Goal: Browse casually

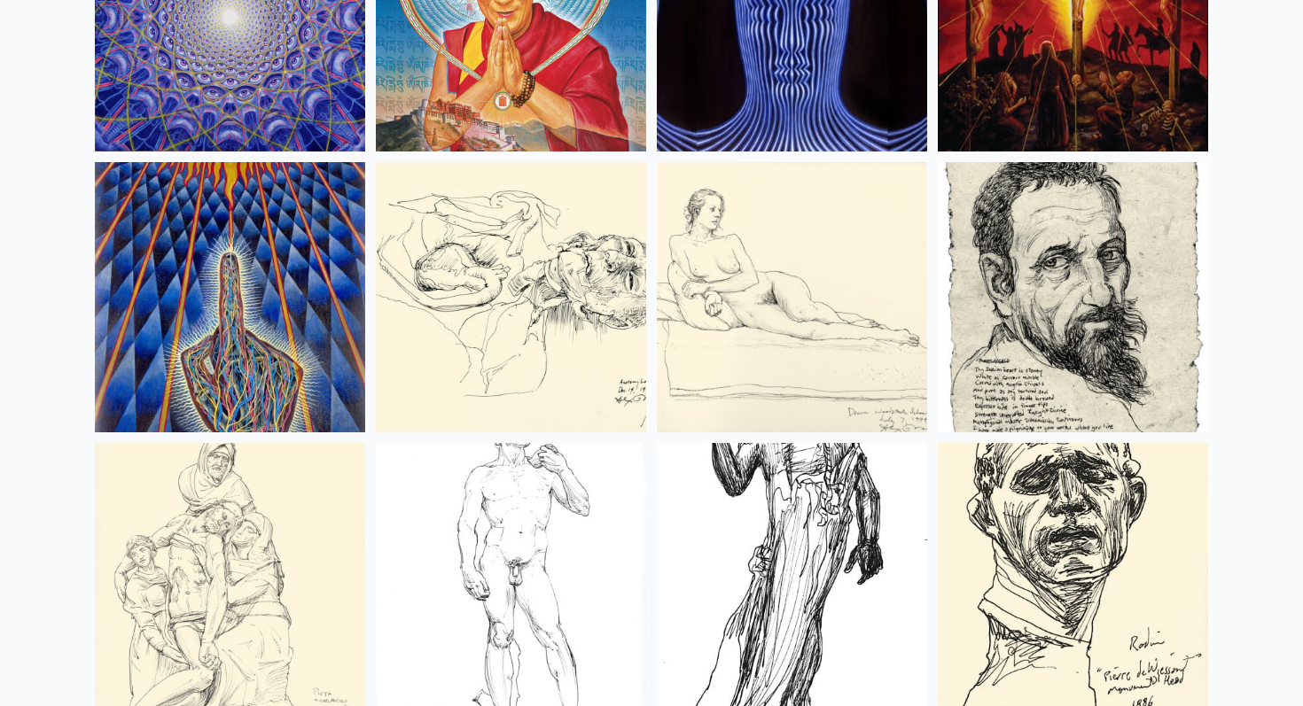
scroll to position [16072, 0]
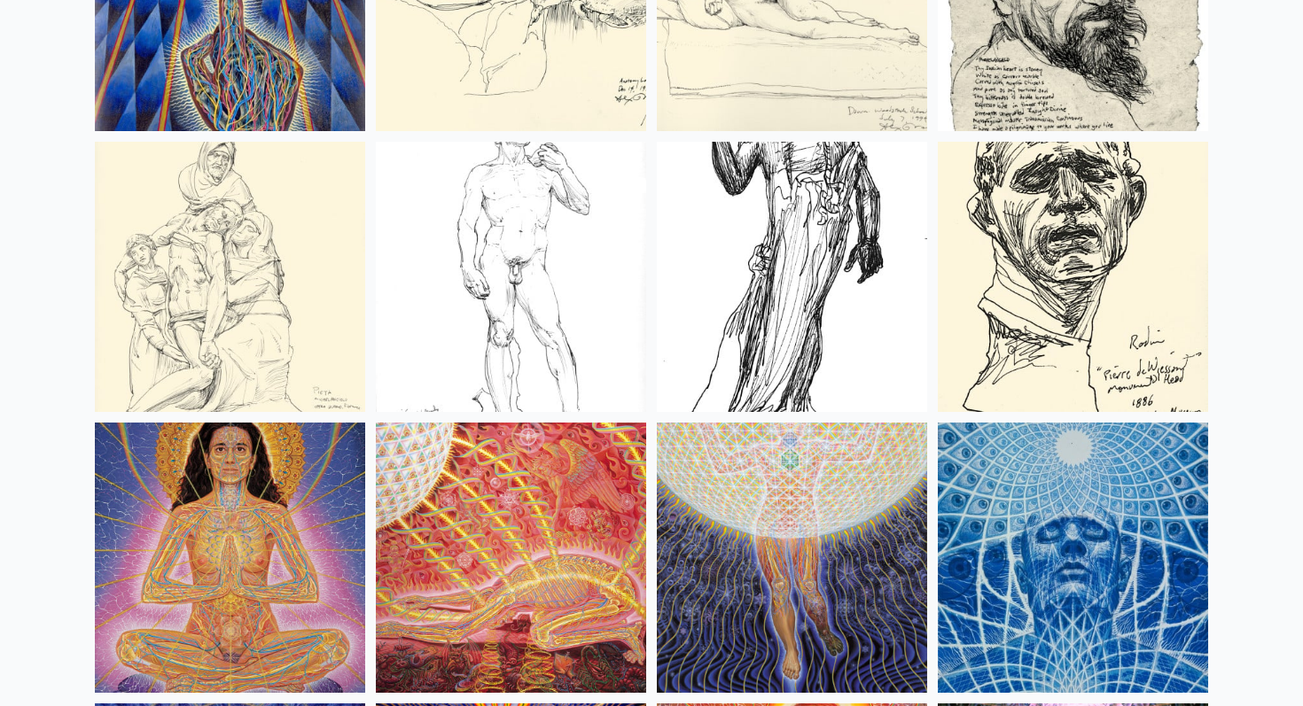
click at [510, 209] on img at bounding box center [511, 277] width 270 height 270
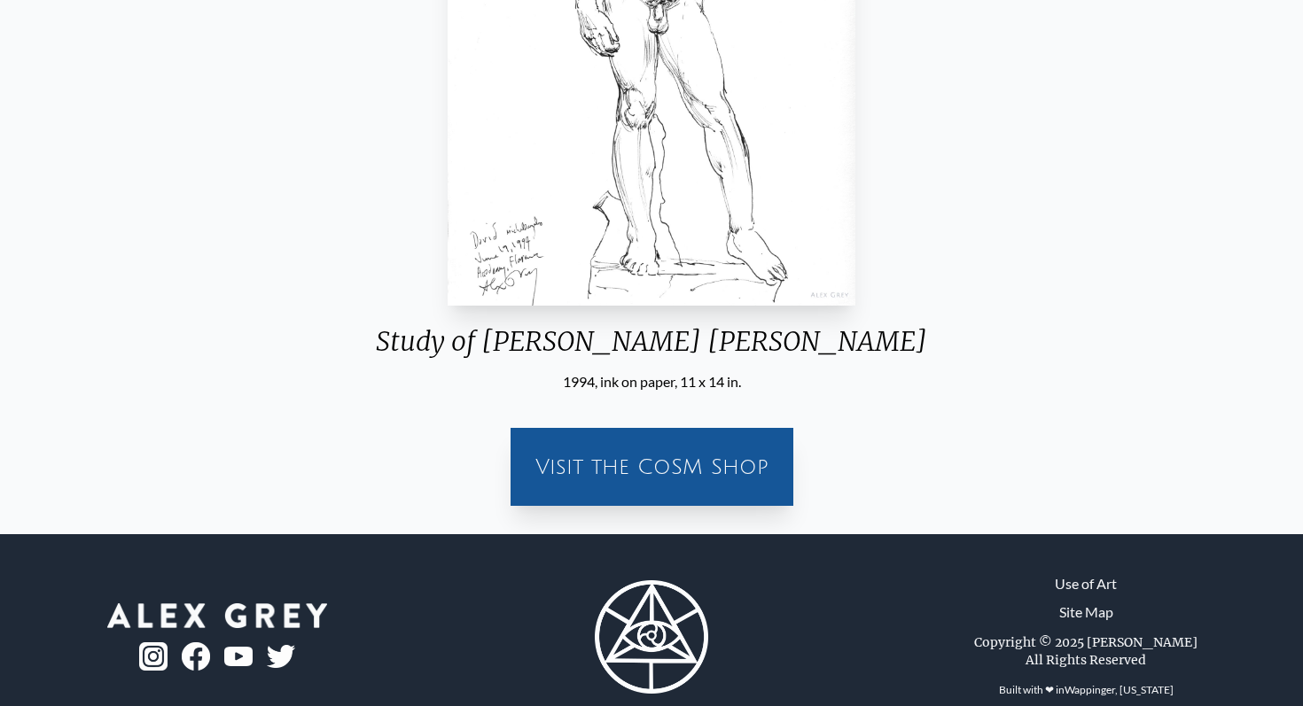
scroll to position [496, 0]
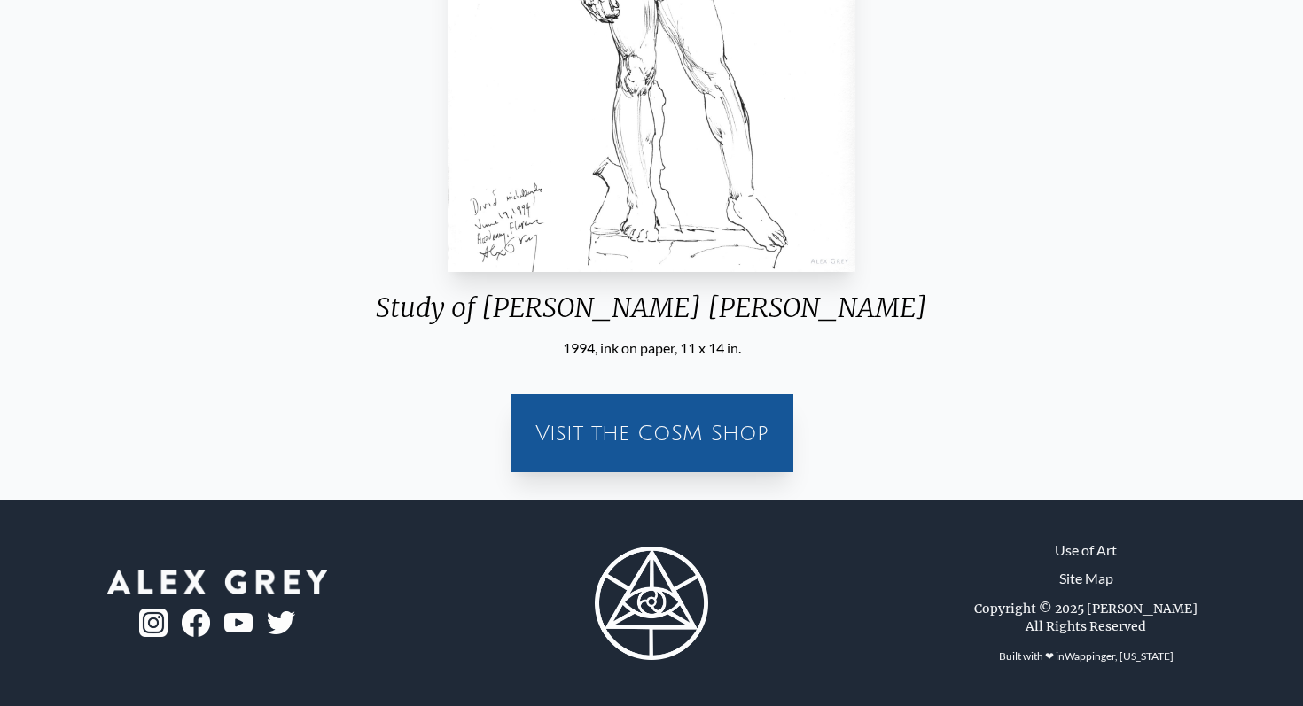
click at [745, 410] on div "Visit the CoSM Shop" at bounding box center [651, 433] width 261 height 57
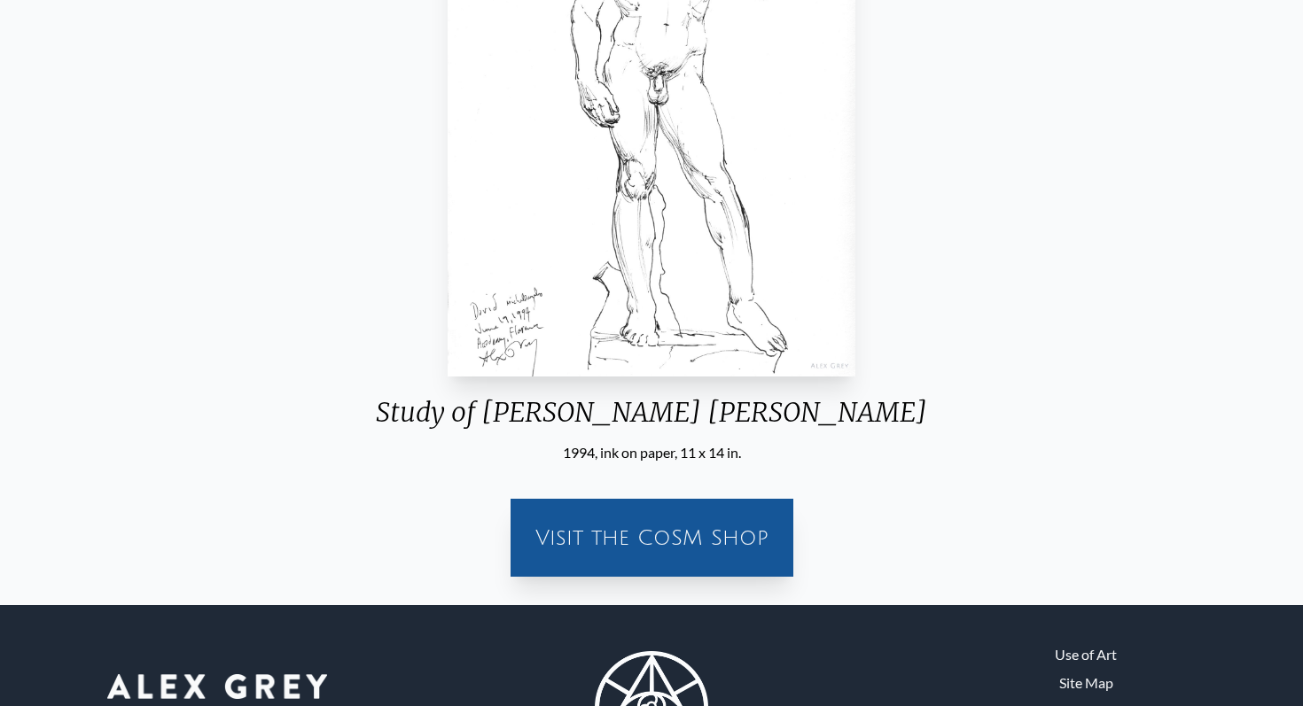
scroll to position [284, 0]
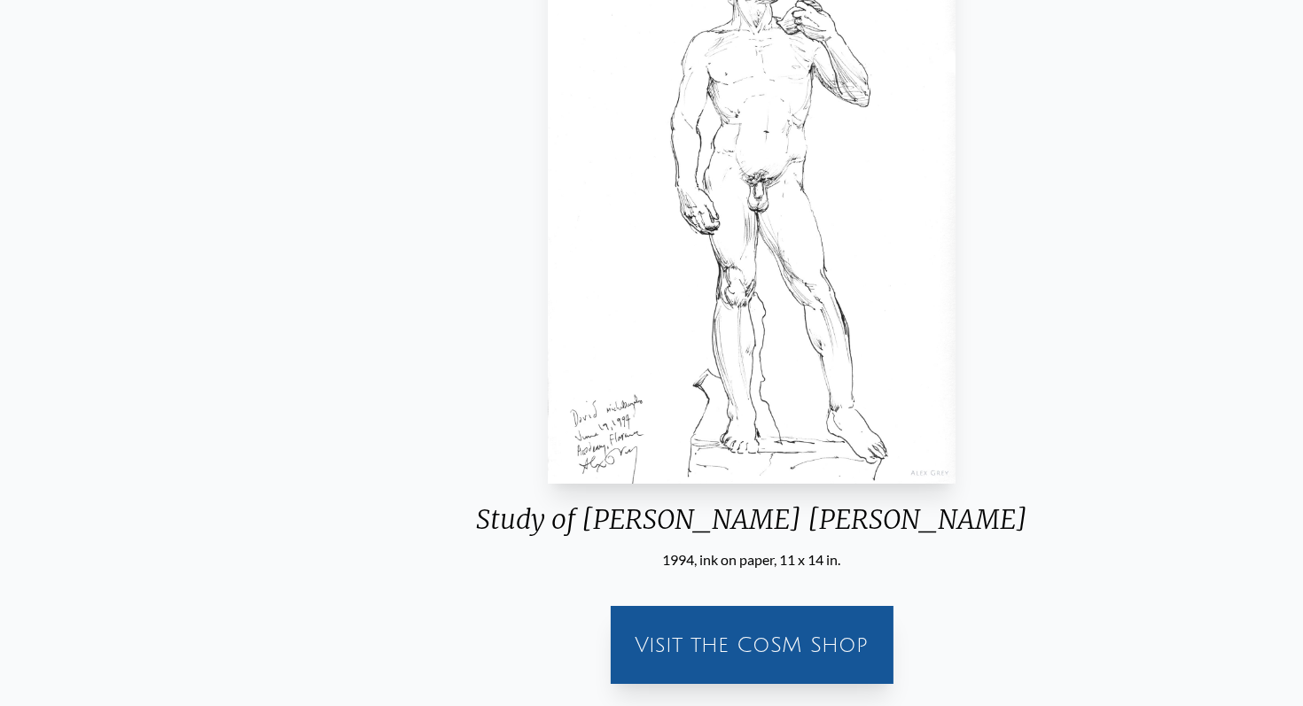
click at [703, 527] on div "Study of [PERSON_NAME] [PERSON_NAME]" at bounding box center [752, 526] width 580 height 46
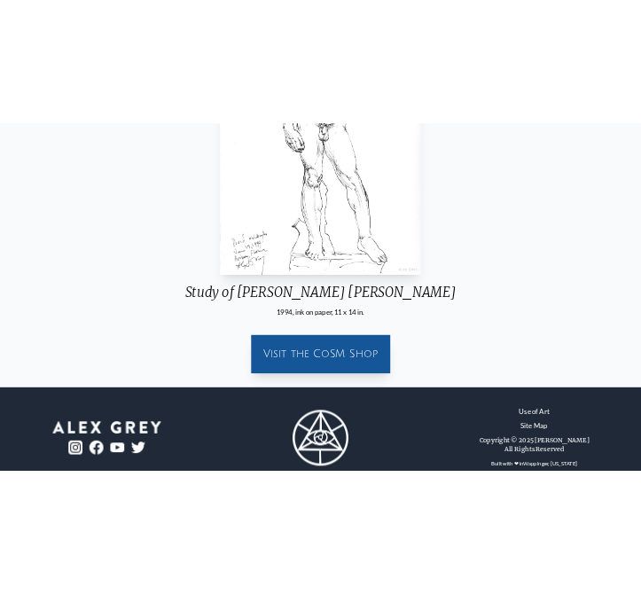
scroll to position [496, 0]
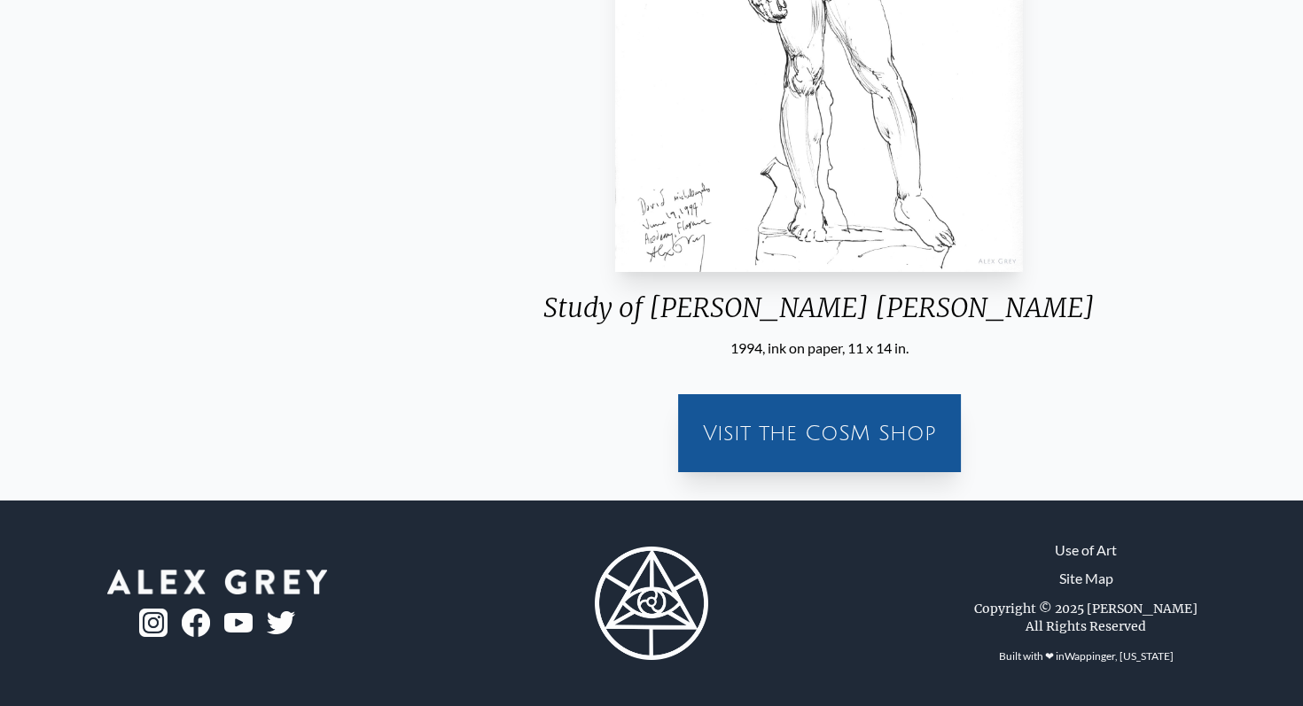
click at [764, 307] on div "Study of [PERSON_NAME] [PERSON_NAME]" at bounding box center [819, 315] width 580 height 46
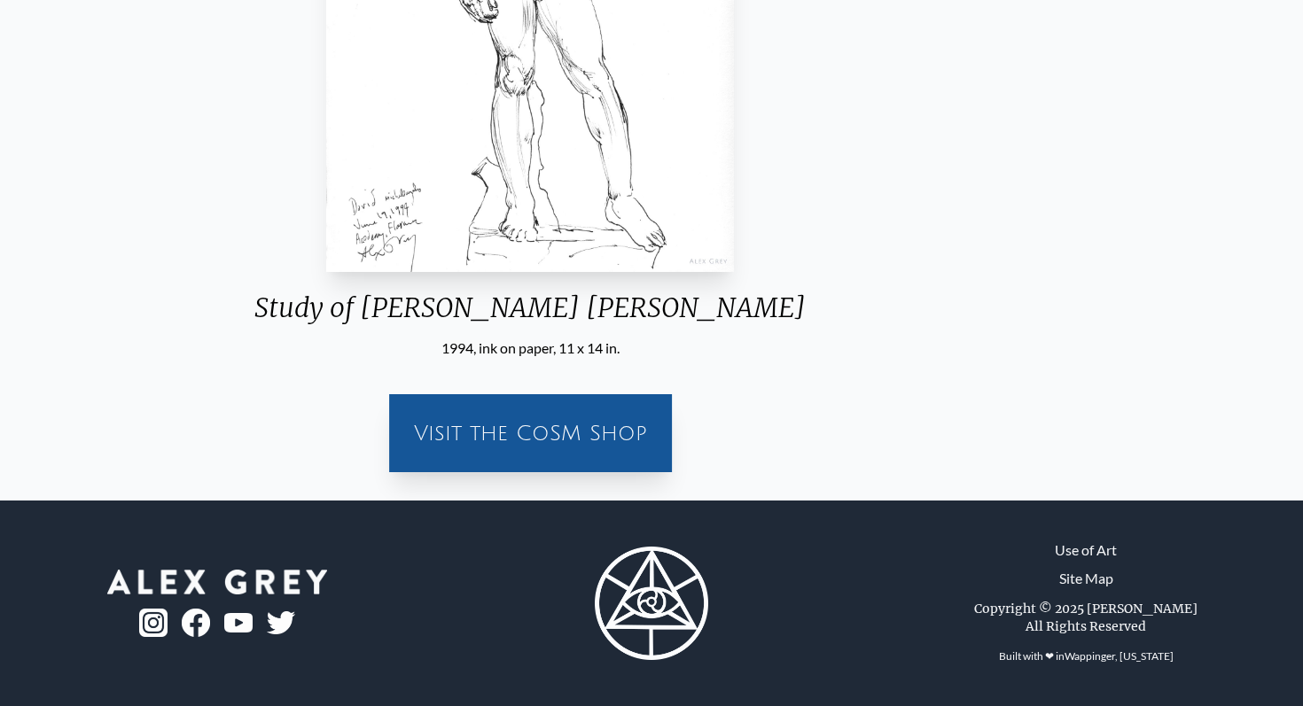
click at [694, 298] on div "Study of [PERSON_NAME] [PERSON_NAME]" at bounding box center [530, 315] width 580 height 46
